Goal: Information Seeking & Learning: Check status

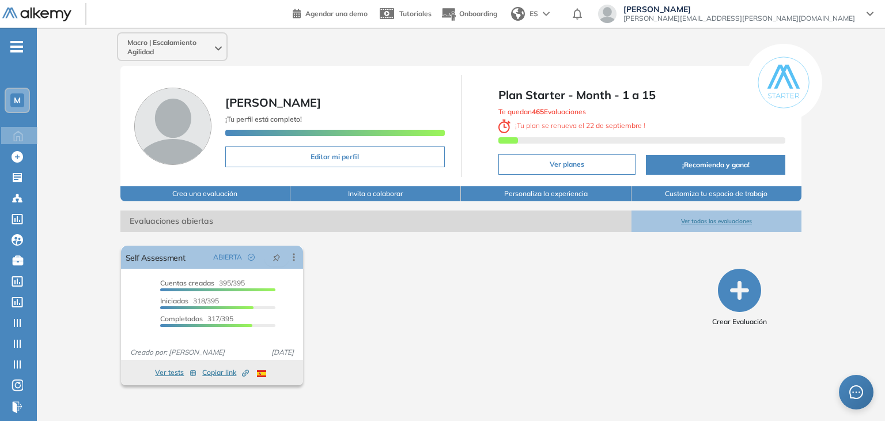
click at [19, 99] on span "M" at bounding box center [17, 100] width 7 height 9
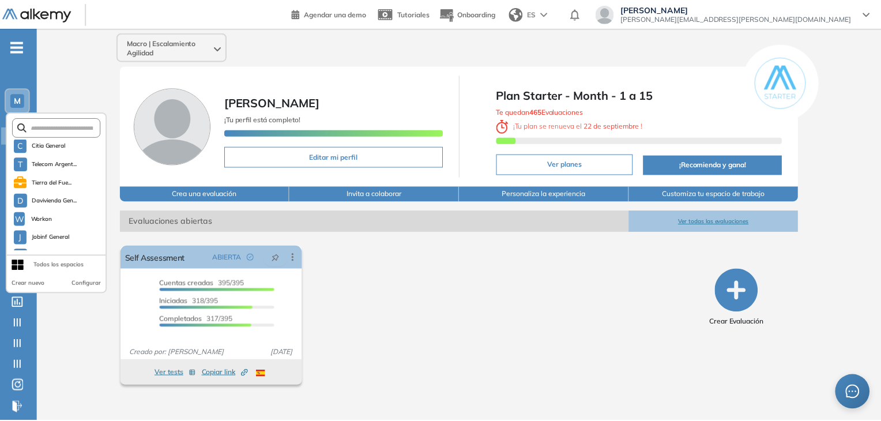
scroll to position [198, 0]
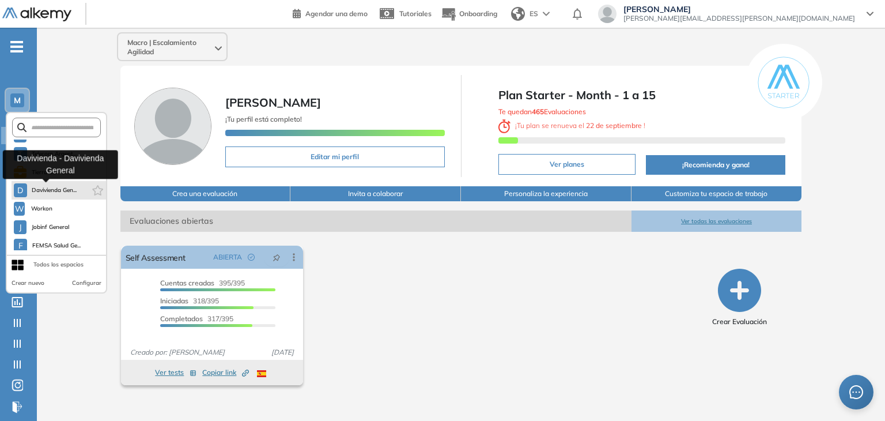
click at [66, 192] on span "Davivienda Gen..." at bounding box center [55, 190] width 46 height 9
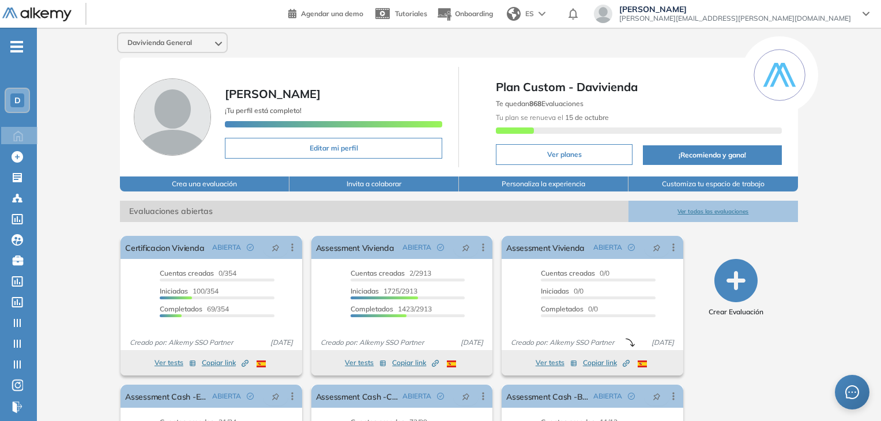
click at [717, 206] on button "Ver todas las evaluaciones" at bounding box center [712, 211] width 169 height 21
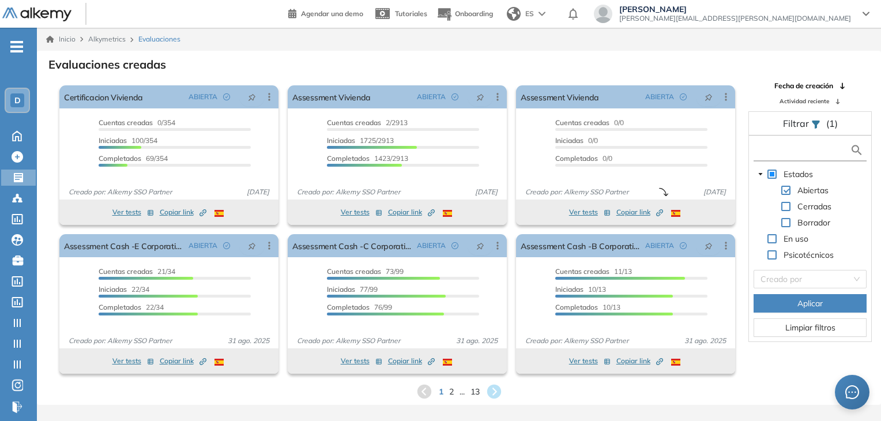
click at [790, 148] on input "text" at bounding box center [802, 150] width 93 height 12
click at [803, 144] on input "text" at bounding box center [802, 150] width 93 height 12
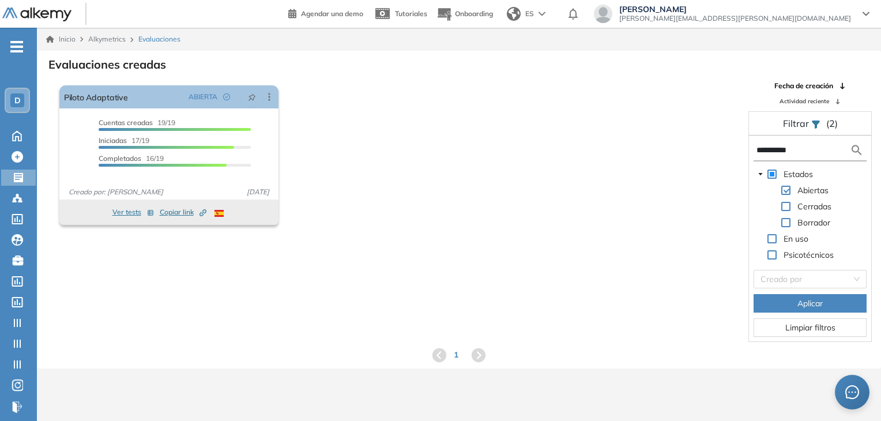
type input "**********"
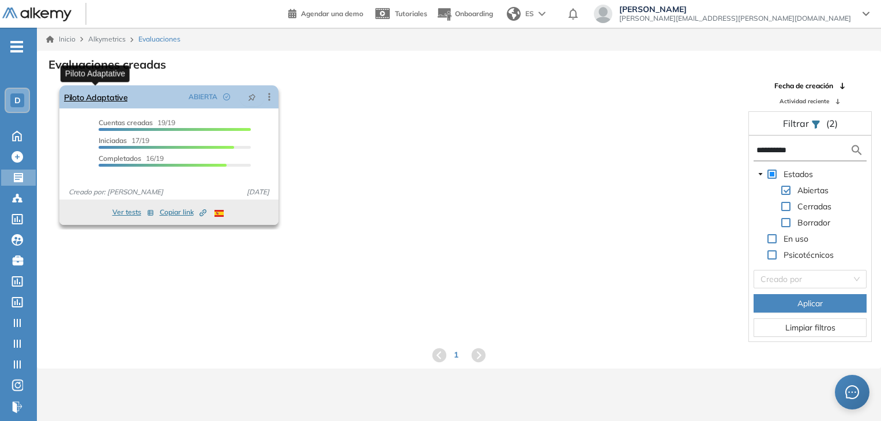
click at [105, 92] on link "Piloto Adaptative" at bounding box center [95, 96] width 63 height 23
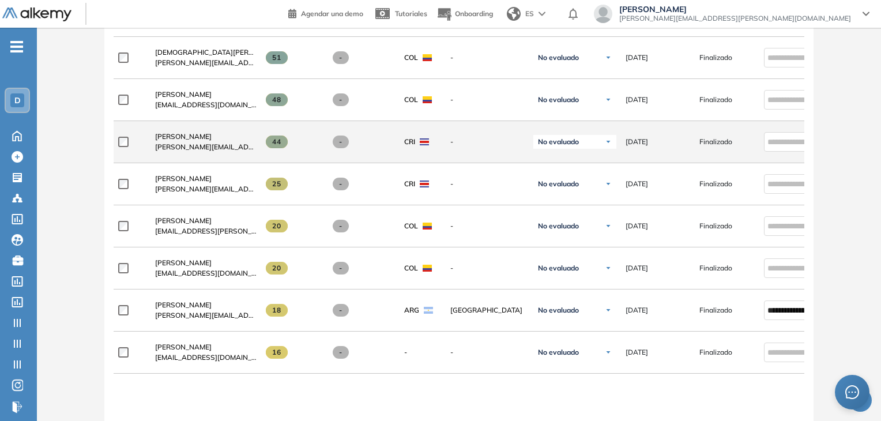
scroll to position [692, 0]
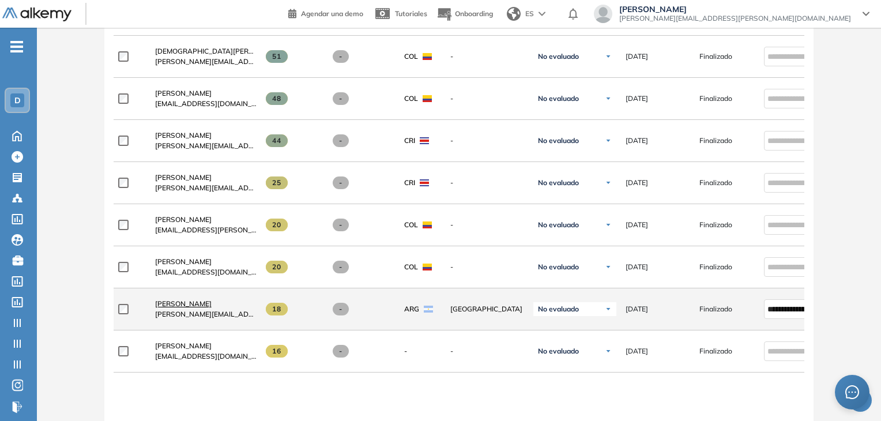
click at [183, 305] on span "[PERSON_NAME]" at bounding box center [183, 303] width 56 height 9
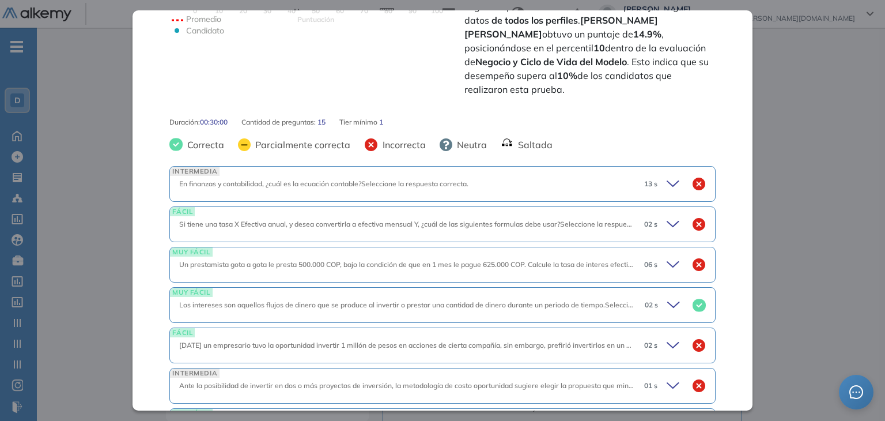
scroll to position [346, 0]
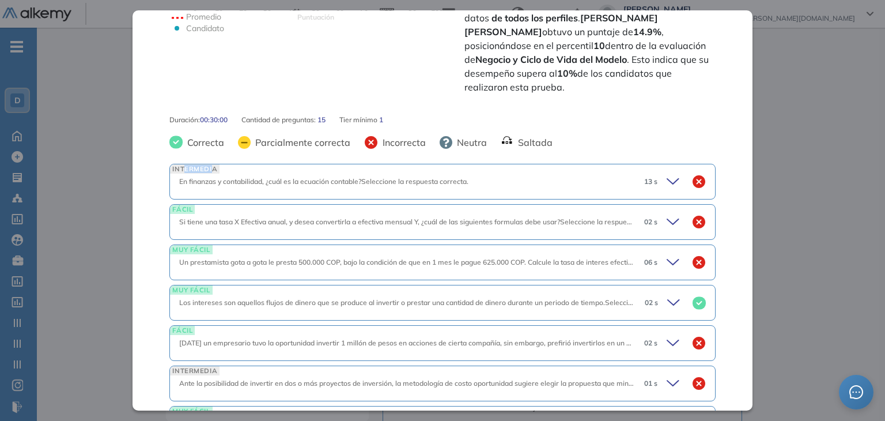
drag, startPoint x: 185, startPoint y: 157, endPoint x: 211, endPoint y: 157, distance: 26.5
click at [211, 164] on span "INTERMEDIA" at bounding box center [195, 168] width 50 height 9
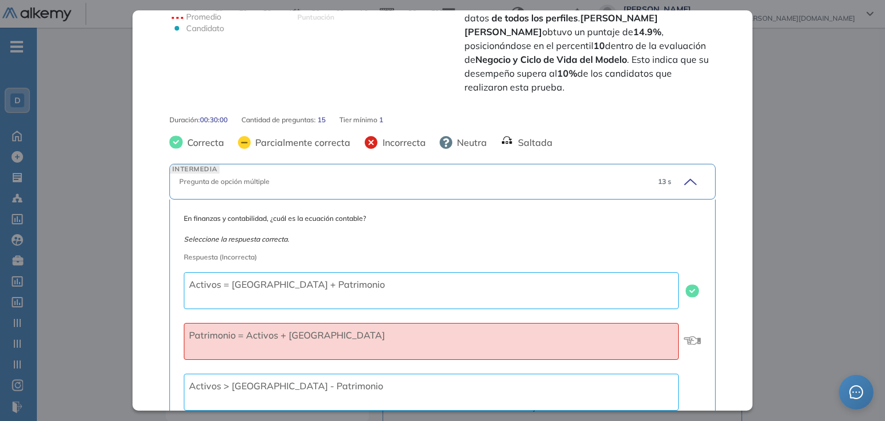
click at [681, 173] on icon at bounding box center [689, 181] width 16 height 16
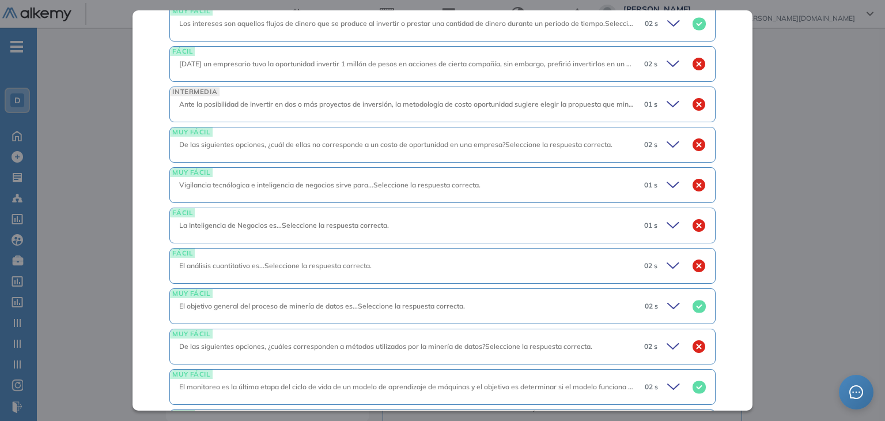
scroll to position [692, 0]
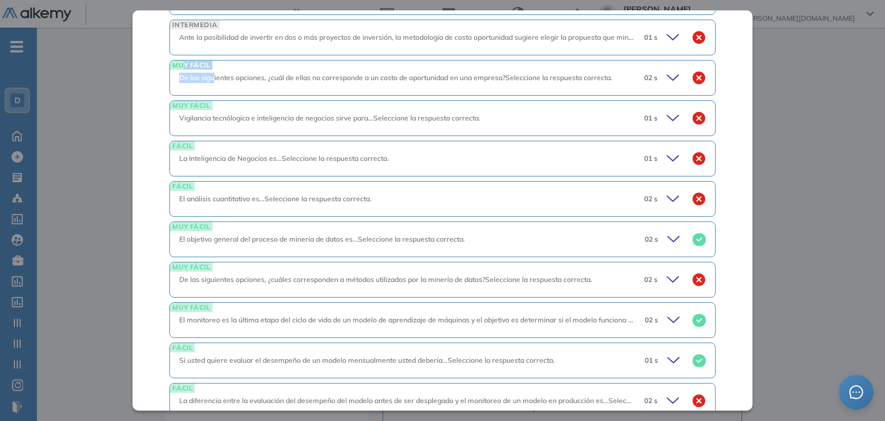
drag, startPoint x: 192, startPoint y: 47, endPoint x: 212, endPoint y: 47, distance: 20.2
click at [212, 60] on div "MUY FÁCIL De las siguientes opciones, ¿cuál de ellas no corresponde a un costo …" at bounding box center [442, 78] width 546 height 36
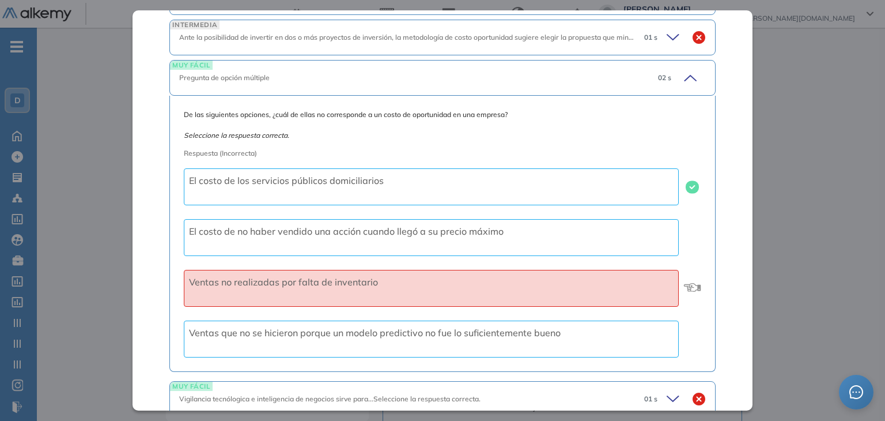
click at [201, 43] on div "INTERMEDIA En finanzas y contabilidad, ¿cuál es la ecuación contable?Seleccione…" at bounding box center [442, 261] width 546 height 886
click at [199, 61] on span "MUY FÁCIL" at bounding box center [191, 65] width 42 height 9
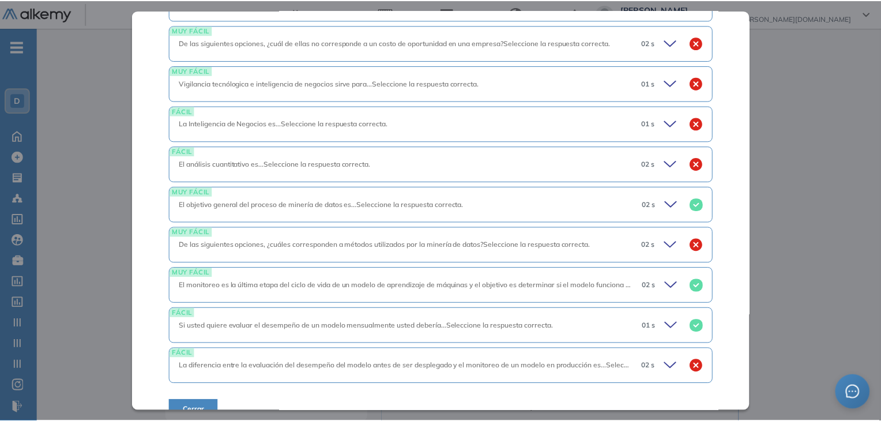
scroll to position [730, 0]
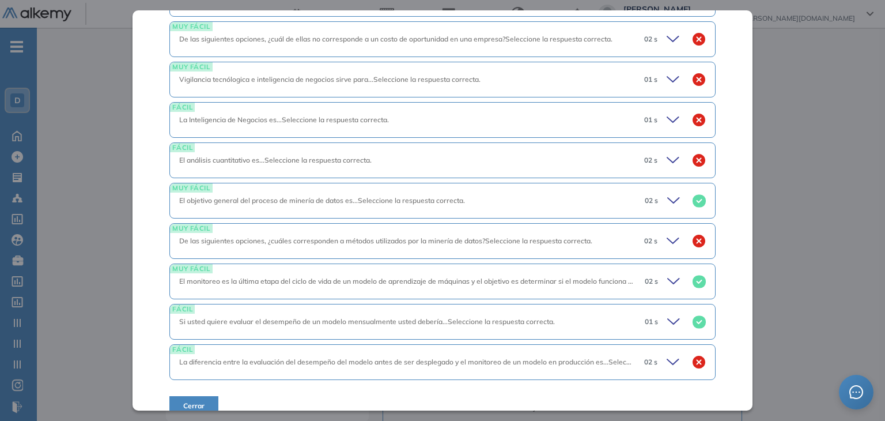
click at [193, 401] on span "Cerrar" at bounding box center [193, 406] width 21 height 10
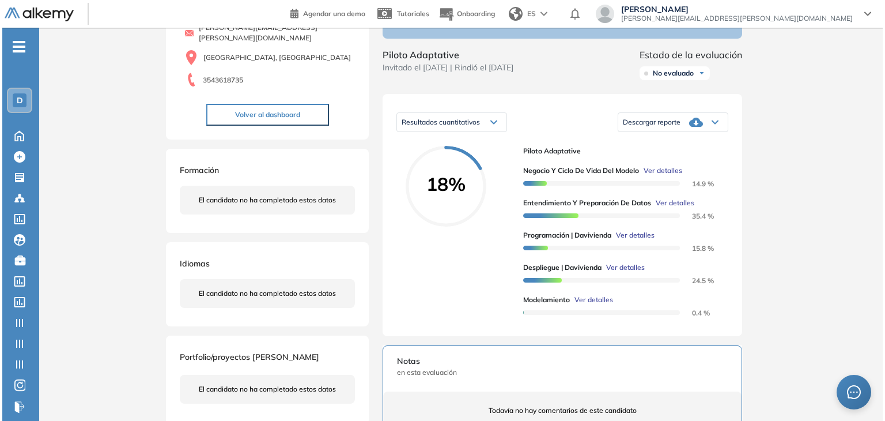
scroll to position [115, 0]
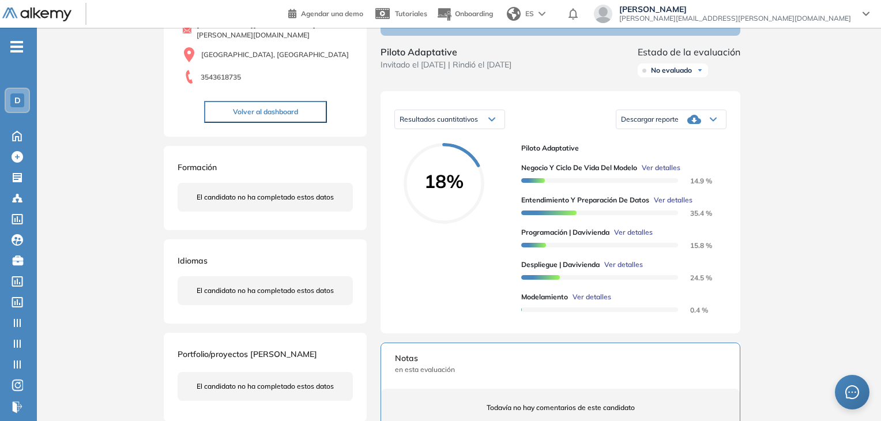
click at [678, 205] on span "Ver detalles" at bounding box center [673, 200] width 39 height 10
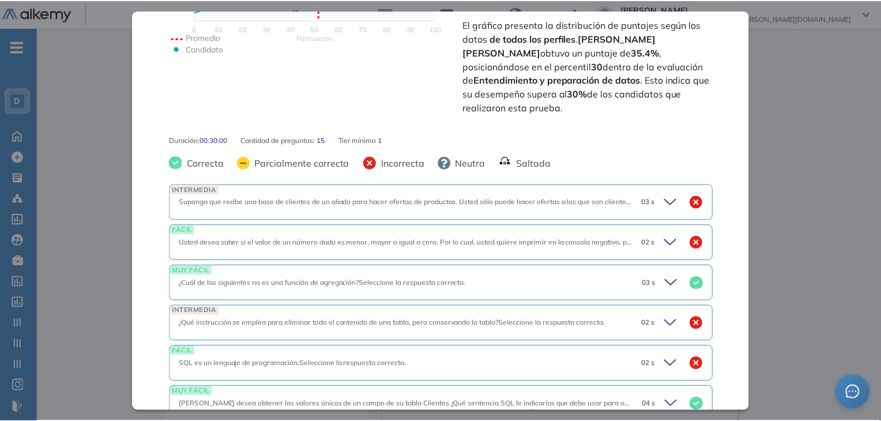
scroll to position [735, 0]
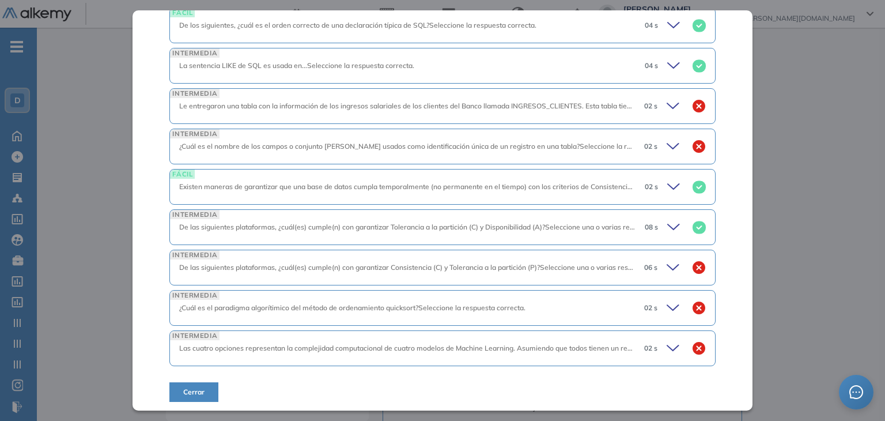
click at [837, 199] on div "Inicio Alkymetrics Evaluaciones Dashboard Candidato Entendimiento y preparación…" at bounding box center [461, 301] width 848 height 779
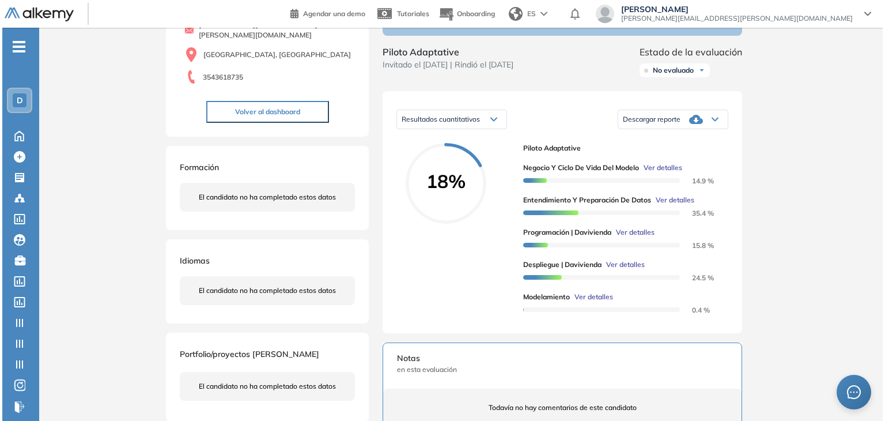
scroll to position [317, 0]
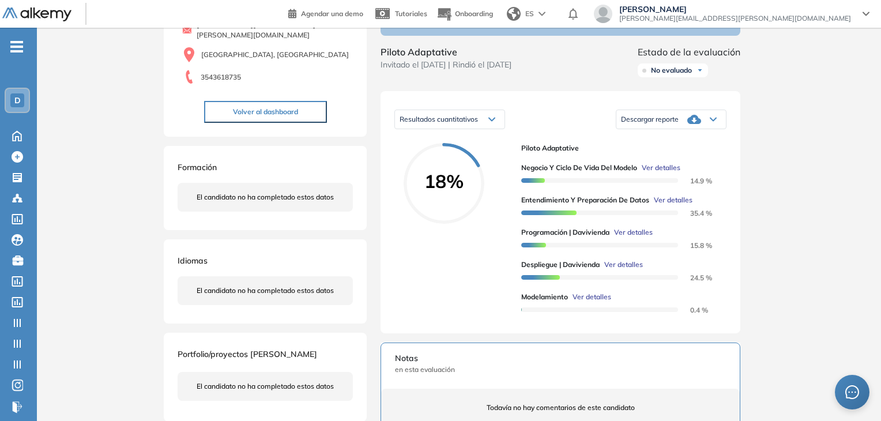
click at [620, 270] on span "Ver detalles" at bounding box center [623, 264] width 39 height 10
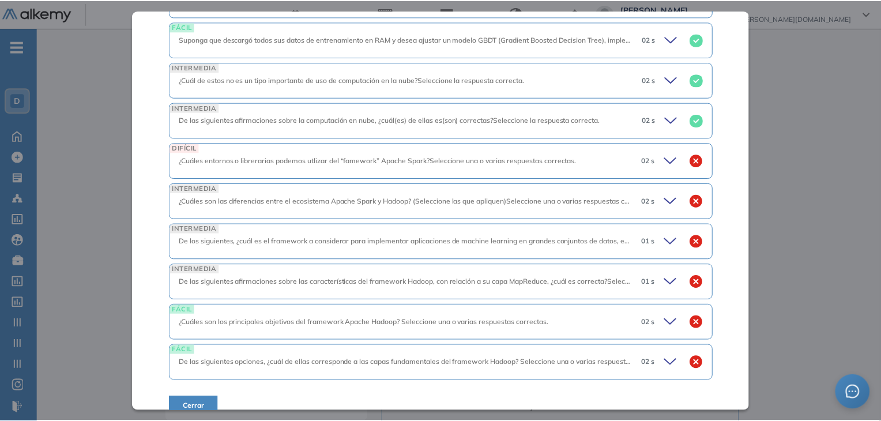
scroll to position [722, 0]
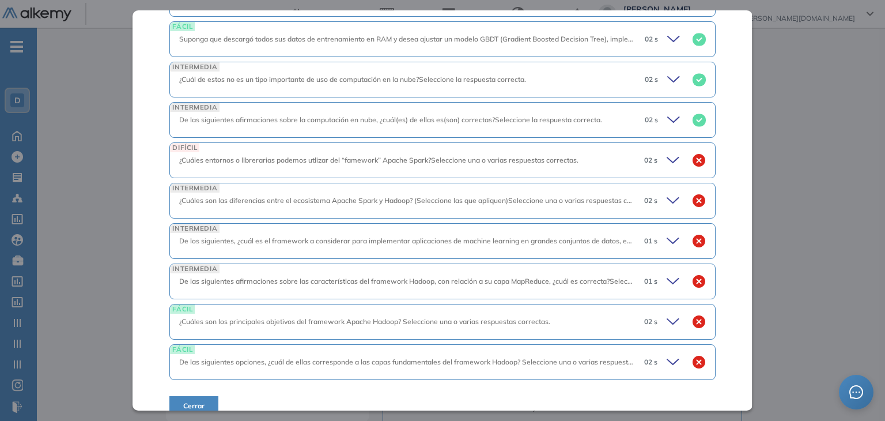
click at [791, 170] on div "Inicio Alkymetrics Evaluaciones Dashboard Candidato Despliegue | Davivienda Int…" at bounding box center [461, 301] width 848 height 779
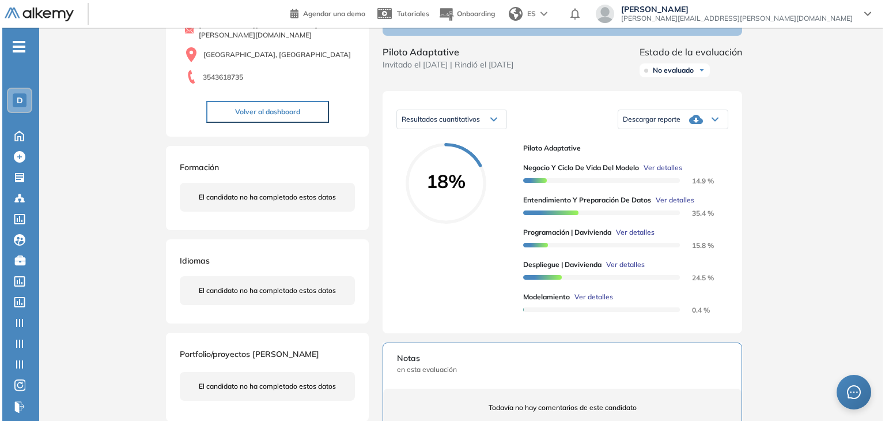
scroll to position [317, 0]
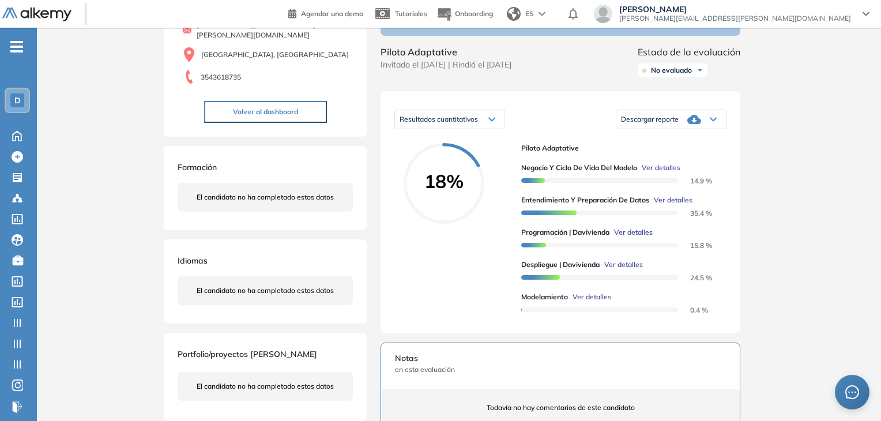
click at [625, 237] on span "Ver detalles" at bounding box center [633, 232] width 39 height 10
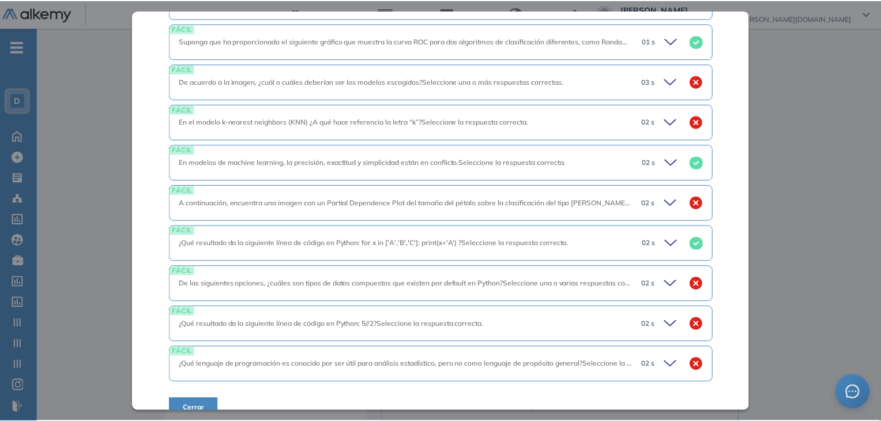
scroll to position [722, 0]
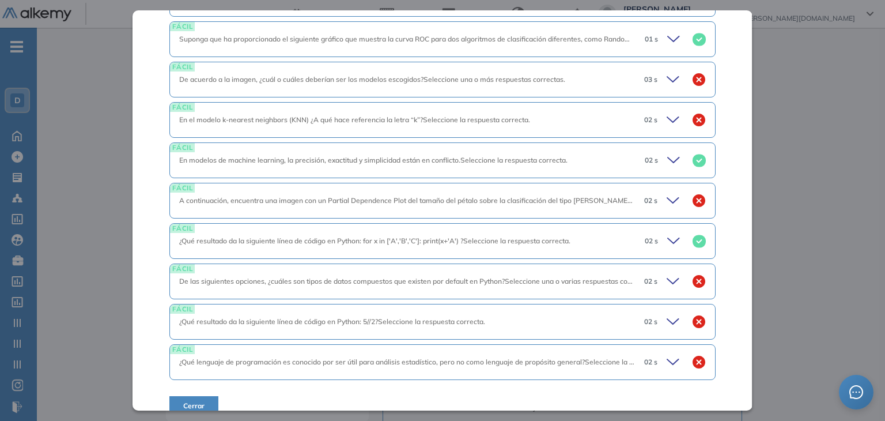
click at [806, 194] on div "Inicio Alkymetrics Evaluaciones Dashboard Candidato Programación | Davivienda A…" at bounding box center [461, 301] width 848 height 779
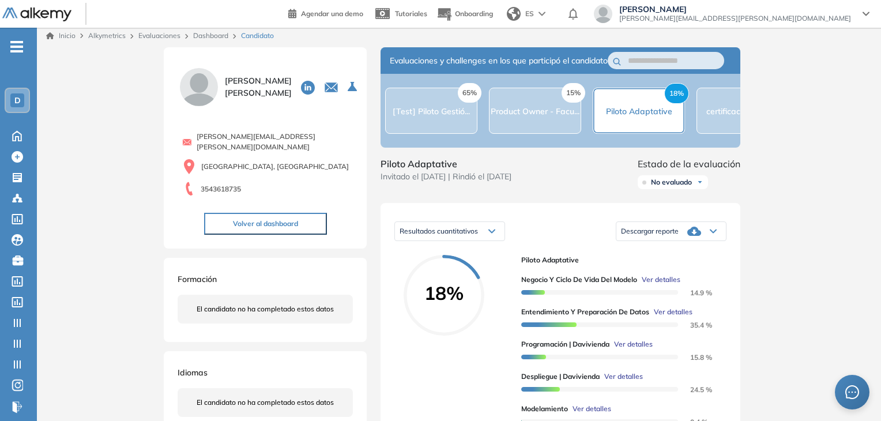
scroll to position [0, 0]
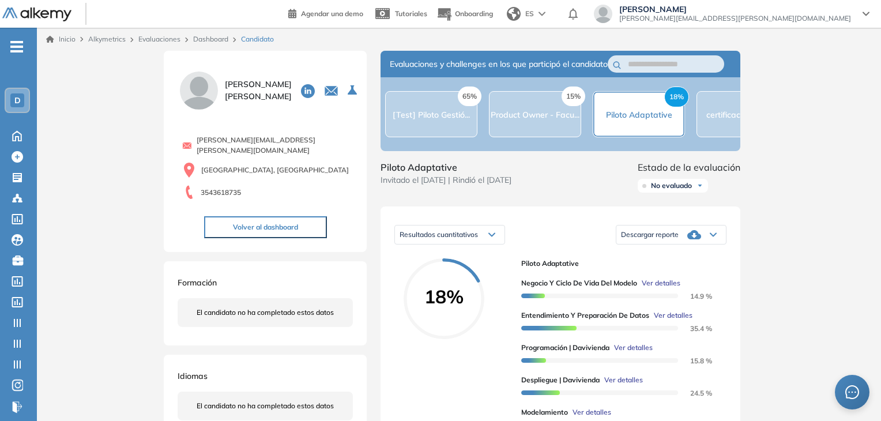
click at [212, 44] on div "Dashboard" at bounding box center [212, 39] width 48 height 10
click at [213, 40] on link "Dashboard" at bounding box center [210, 39] width 35 height 9
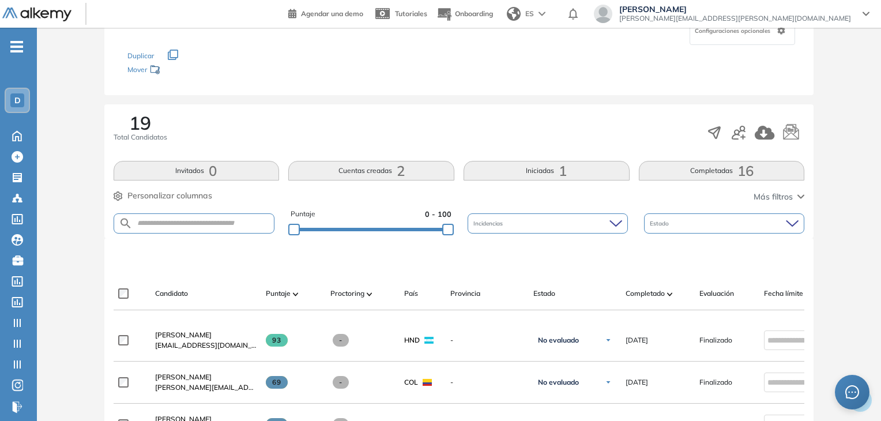
scroll to position [115, 0]
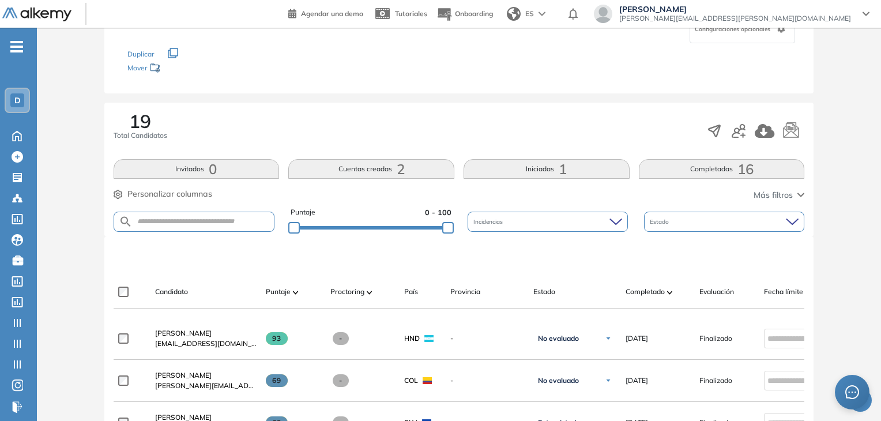
click at [184, 336] on span "[PERSON_NAME]" at bounding box center [183, 332] width 56 height 9
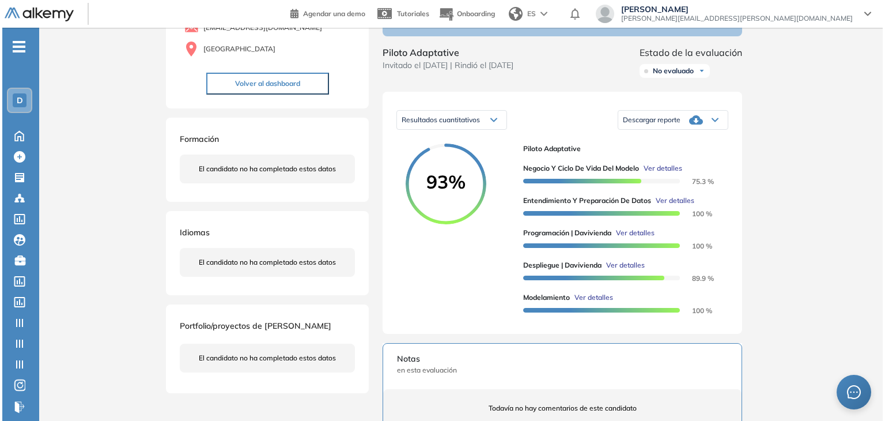
scroll to position [115, 0]
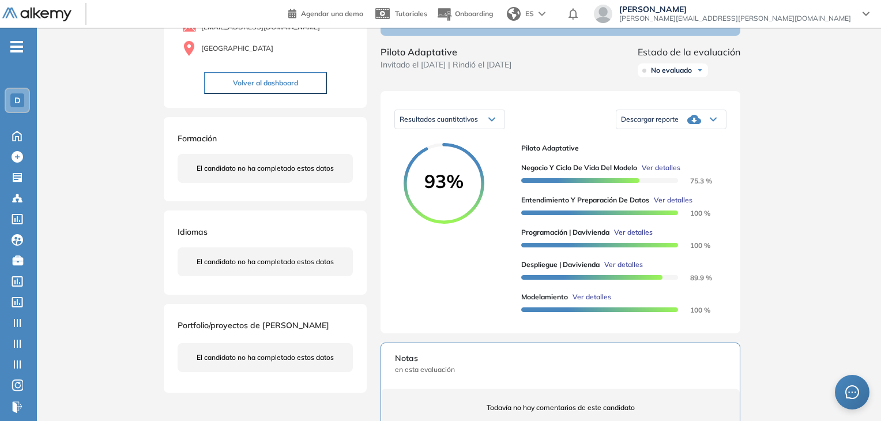
click at [673, 205] on span "Ver detalles" at bounding box center [673, 200] width 39 height 10
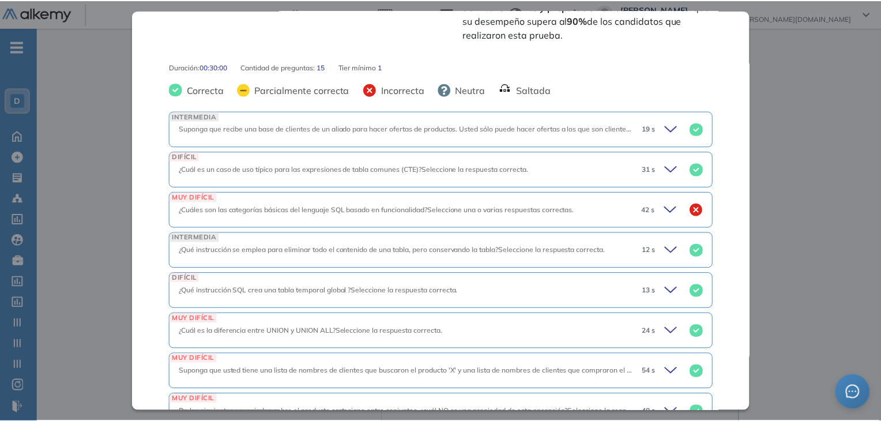
scroll to position [159, 0]
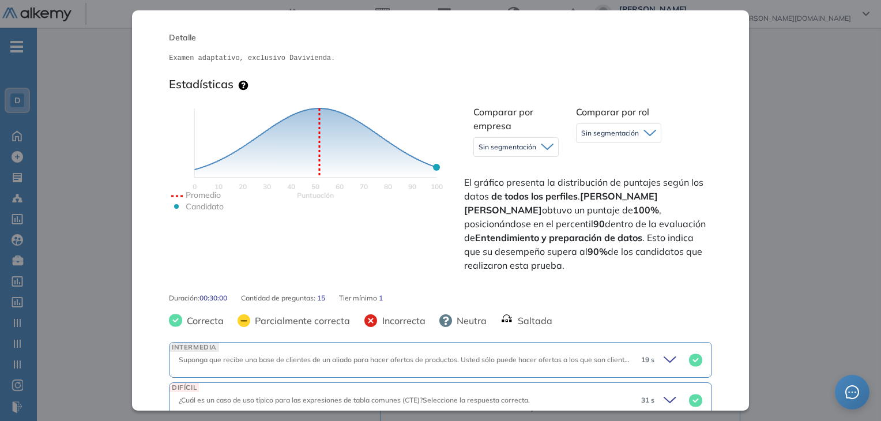
click at [775, 227] on div "Inicio Alkymetrics Evaluaciones Dashboard Candidato Entendimiento y preparación…" at bounding box center [459, 285] width 844 height 746
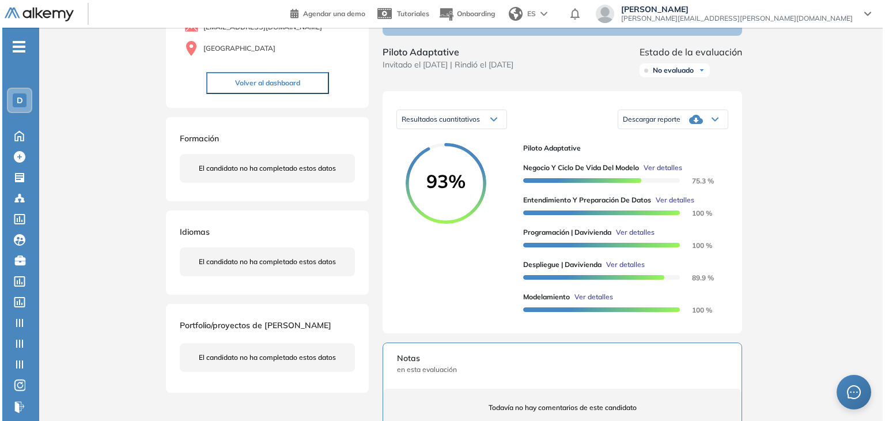
scroll to position [0, 0]
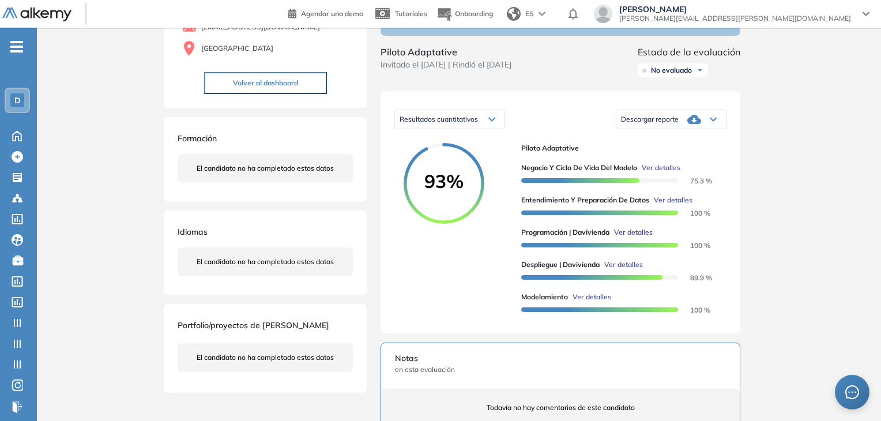
click at [634, 270] on span "Ver detalles" at bounding box center [623, 264] width 39 height 10
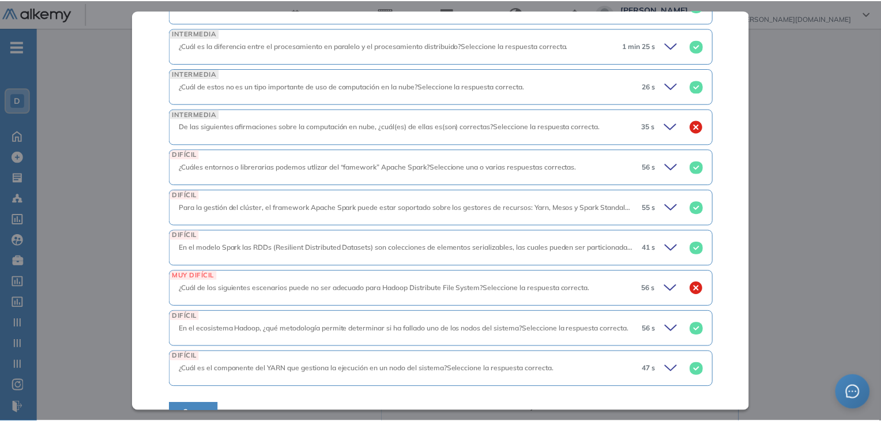
scroll to position [722, 0]
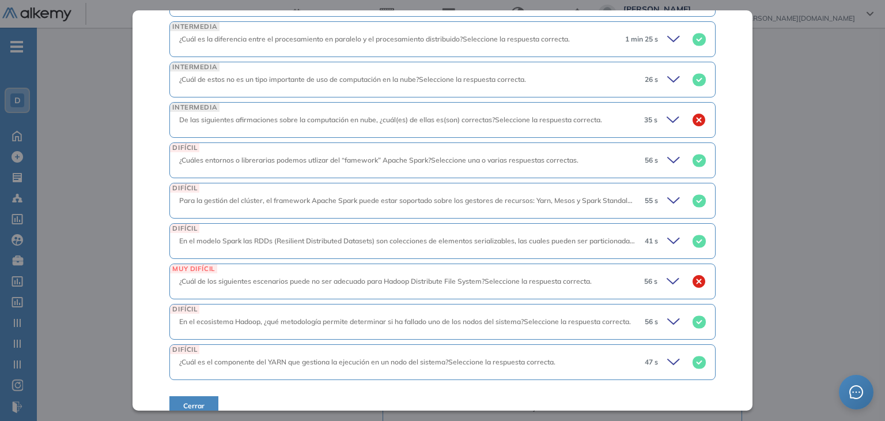
click at [830, 181] on div "Inicio Alkymetrics Evaluaciones Dashboard Candidato Despliegue | Davivienda Int…" at bounding box center [461, 285] width 848 height 746
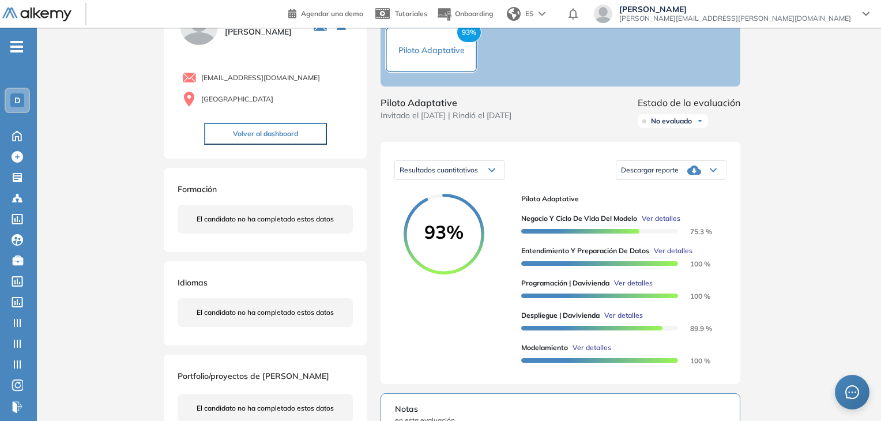
scroll to position [0, 0]
